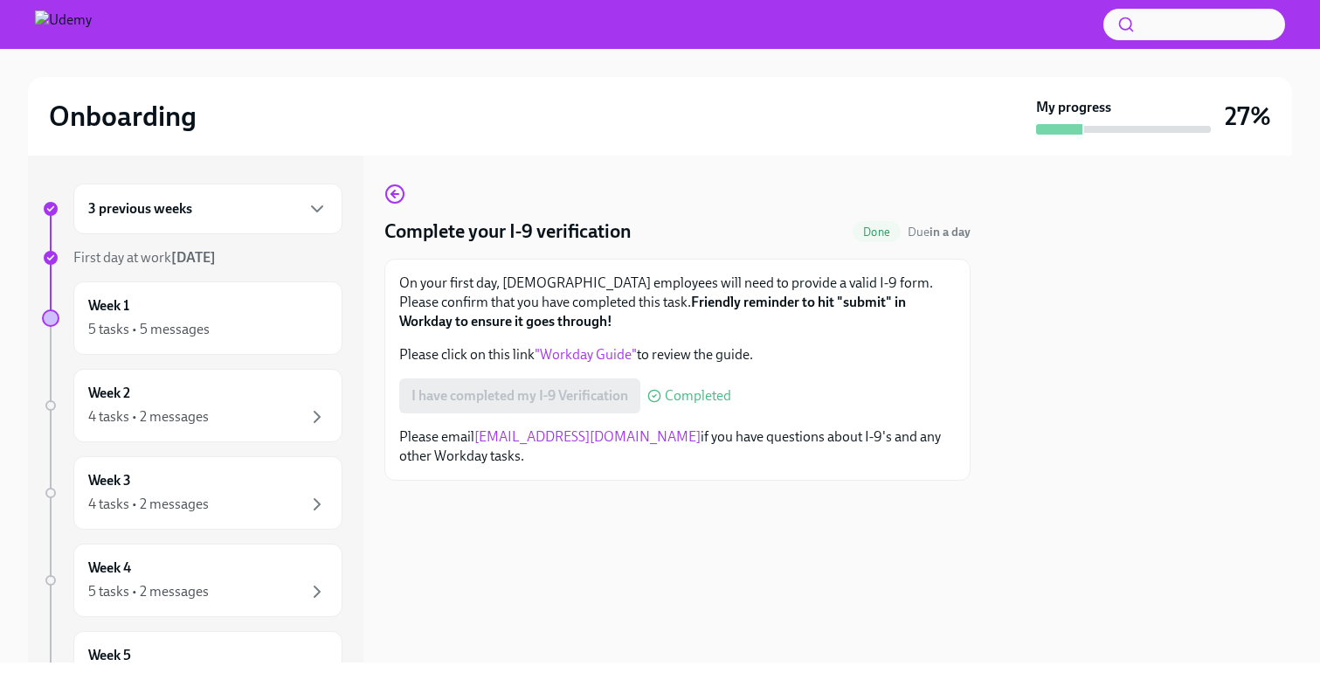
click at [281, 218] on div "3 previous weeks" at bounding box center [207, 208] width 239 height 21
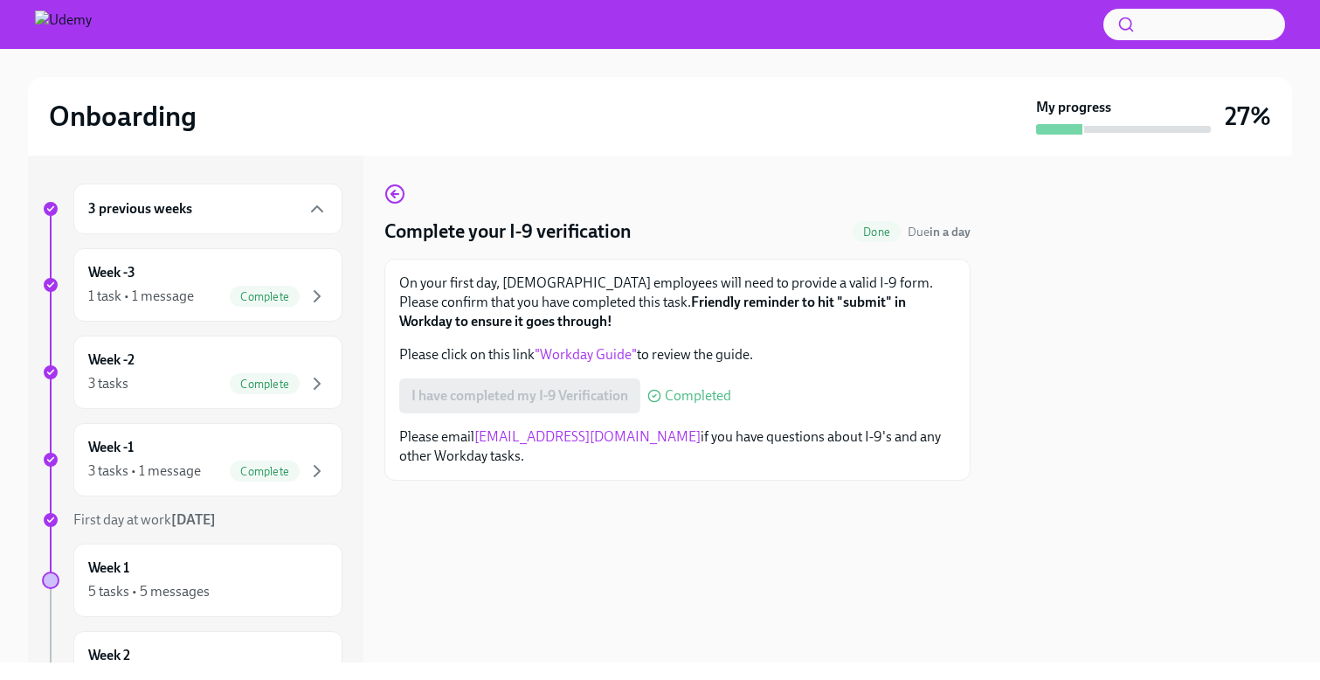
click at [281, 218] on div "3 previous weeks" at bounding box center [207, 208] width 239 height 21
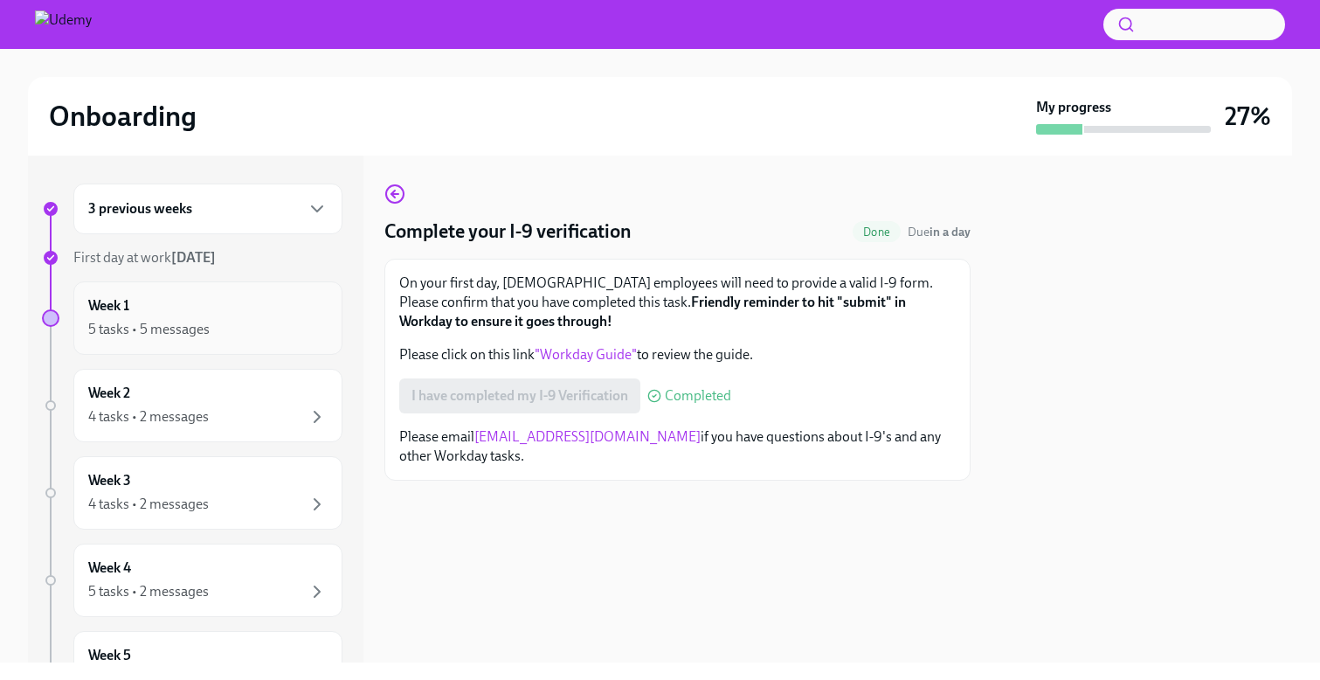
click at [263, 312] on div "Week 1 5 tasks • 5 messages" at bounding box center [207, 318] width 239 height 44
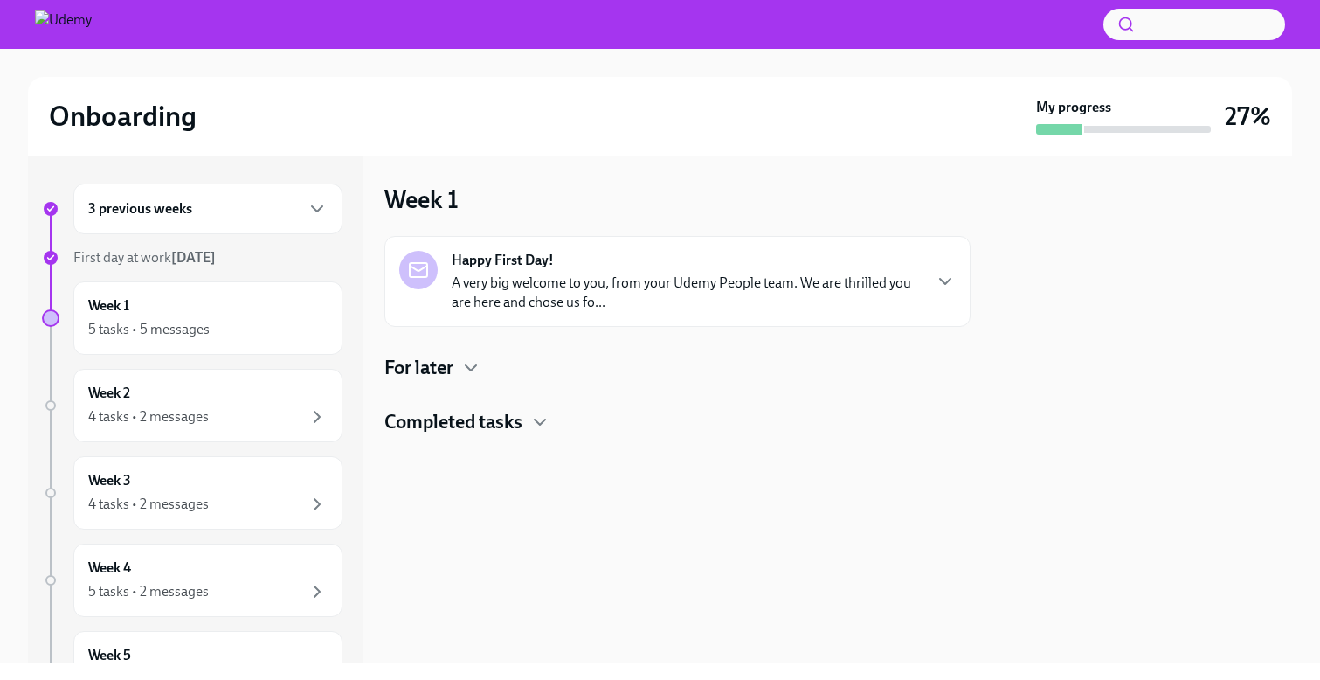
click at [604, 300] on p "A very big welcome to you, from your Udemy People team. We are thrilled you are…" at bounding box center [686, 292] width 469 height 38
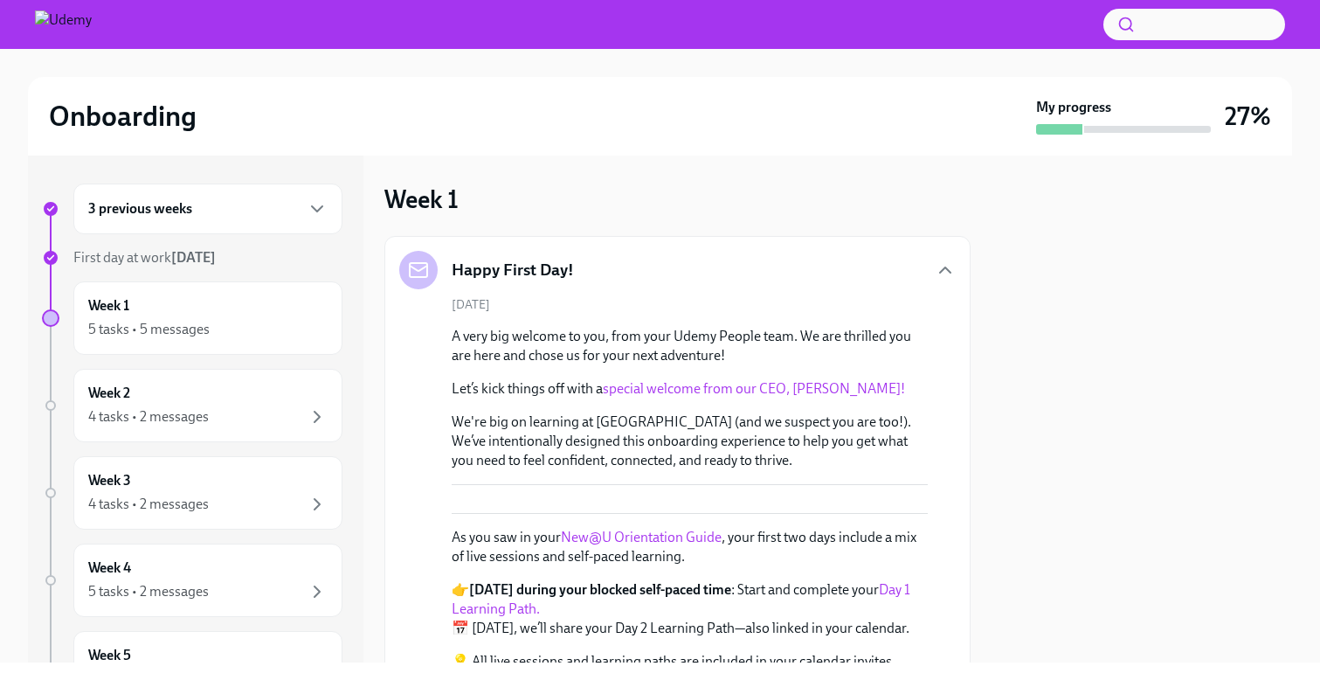
click at [607, 286] on div "Happy First Day!" at bounding box center [677, 270] width 556 height 38
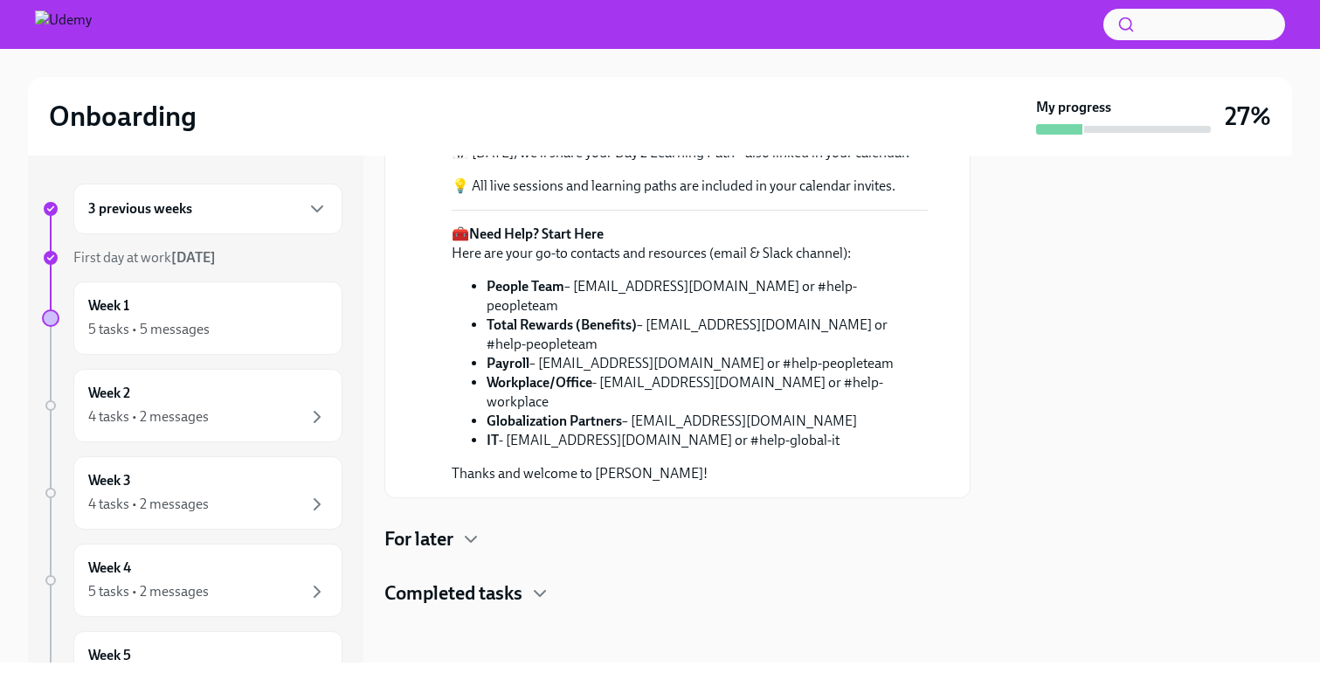
scroll to position [699, 0]
click at [466, 530] on icon "button" at bounding box center [470, 538] width 21 height 21
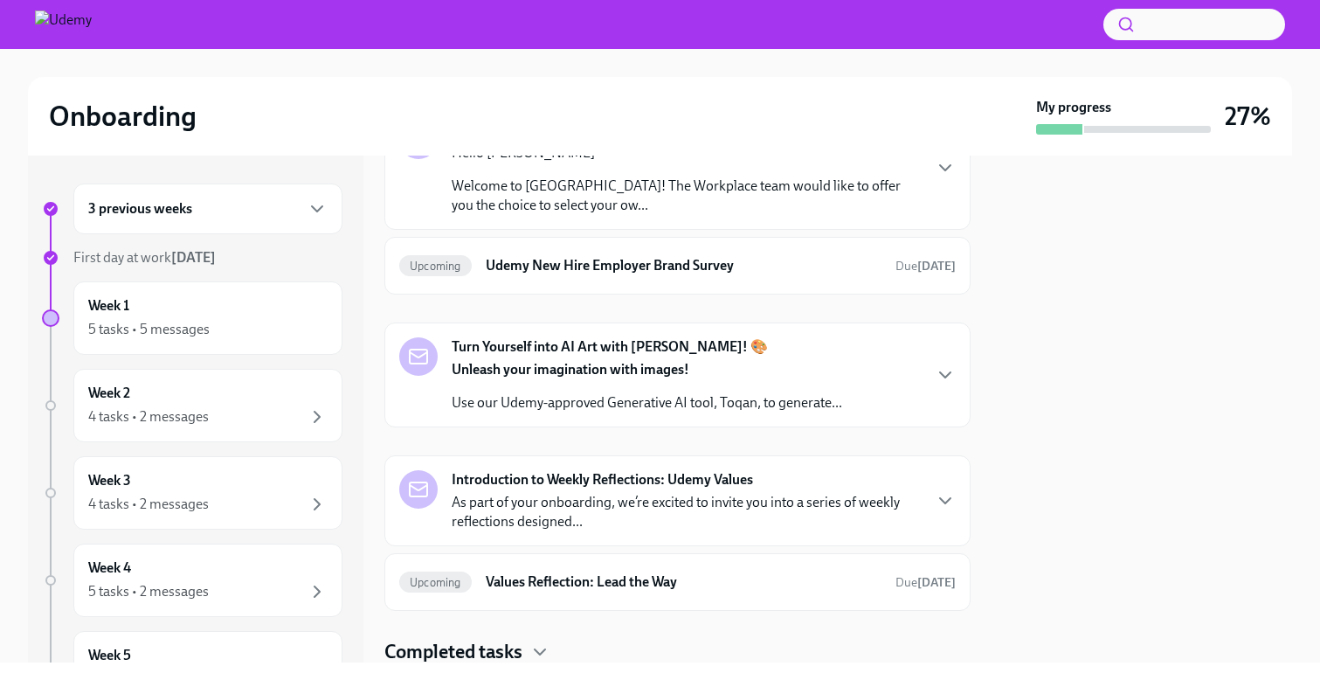
scroll to position [993, 0]
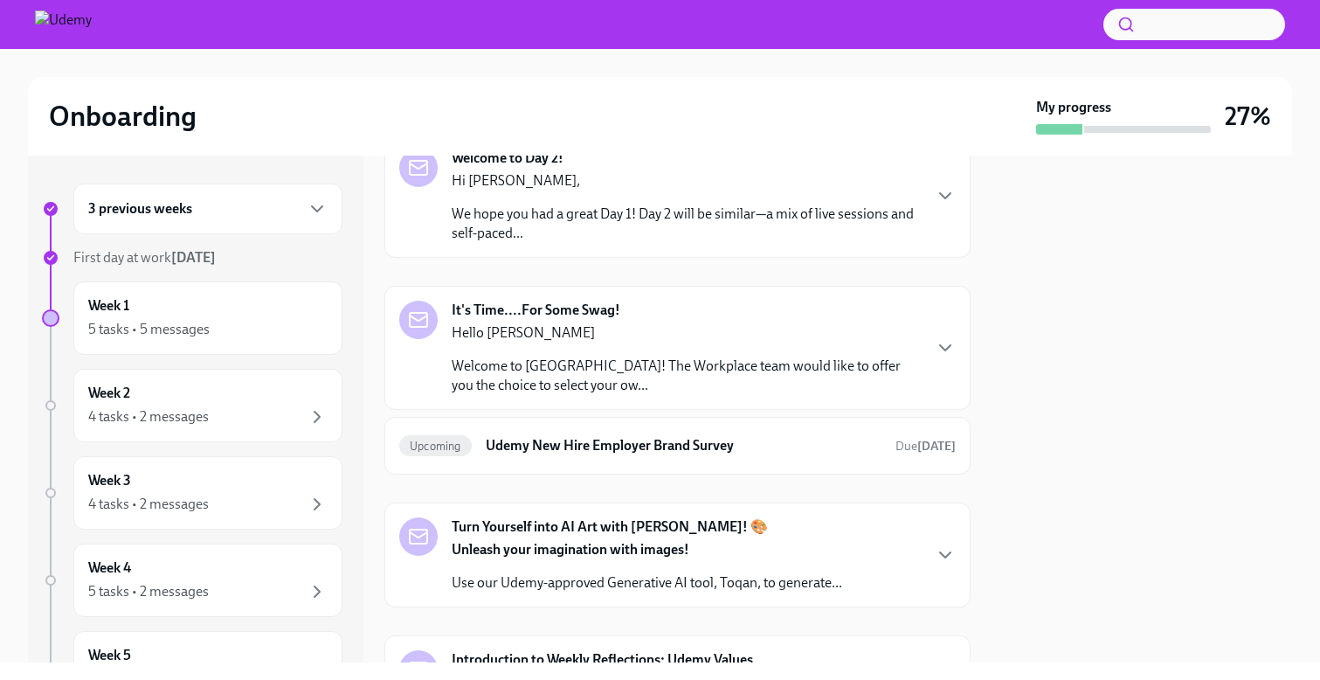
click at [459, 34] on div "For later" at bounding box center [677, 21] width 586 height 26
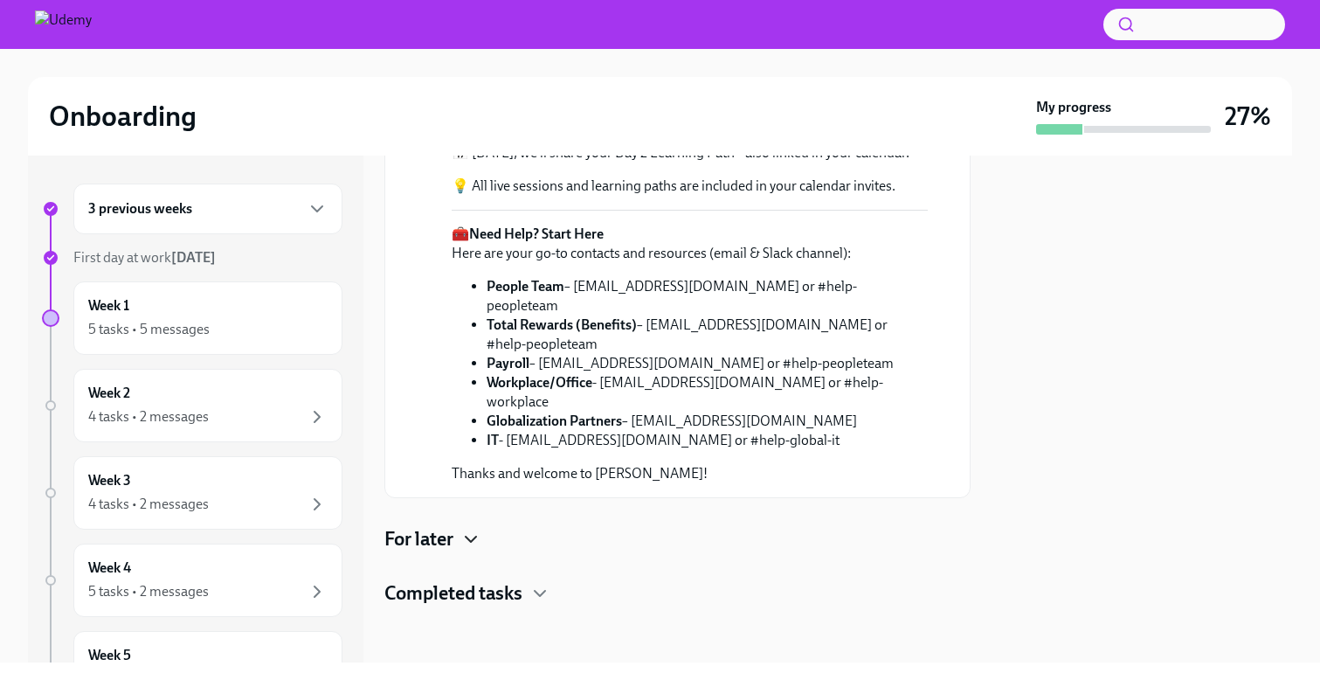
click at [504, 591] on h4 "Completed tasks" at bounding box center [453, 593] width 138 height 26
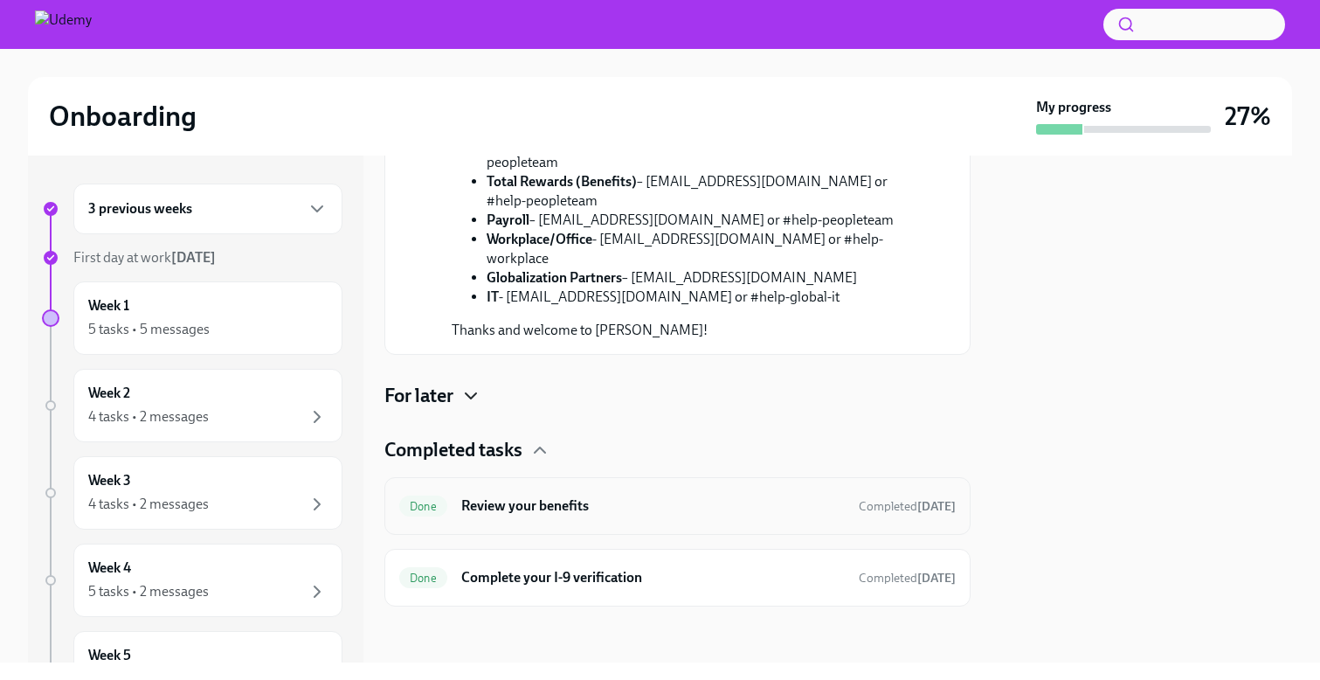
click at [621, 520] on div "Done Review your benefits Completed [DATE]" at bounding box center [677, 506] width 586 height 58
click at [564, 508] on h6 "Review your benefits" at bounding box center [652, 505] width 383 height 19
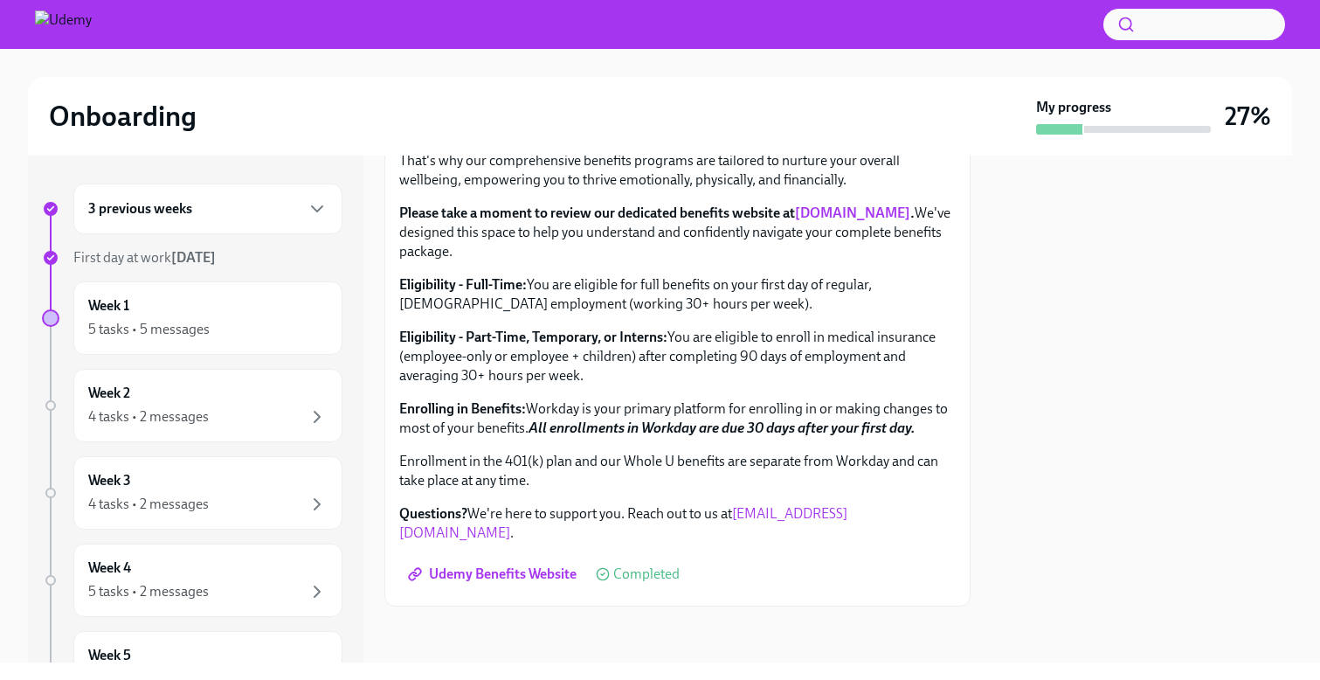
scroll to position [621, 0]
click at [535, 573] on span "Udemy Benefits Website" at bounding box center [493, 573] width 165 height 17
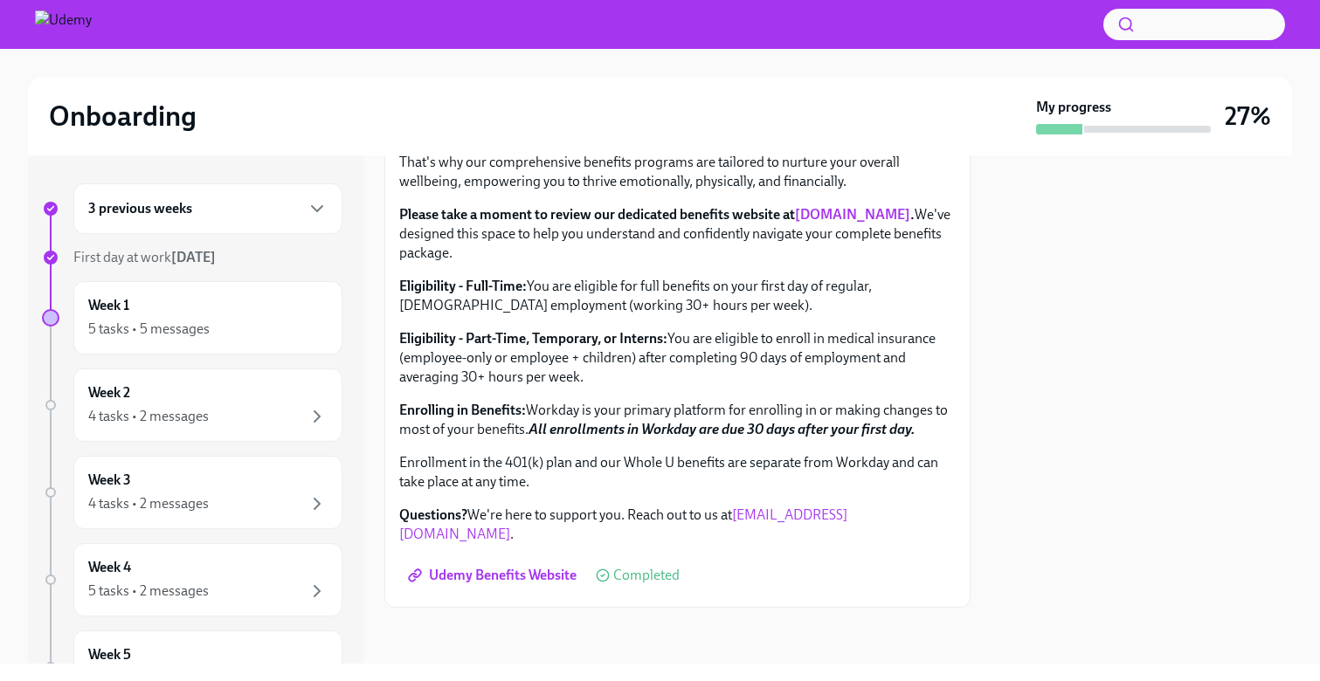
scroll to position [553, 0]
